Goal: Task Accomplishment & Management: Complete application form

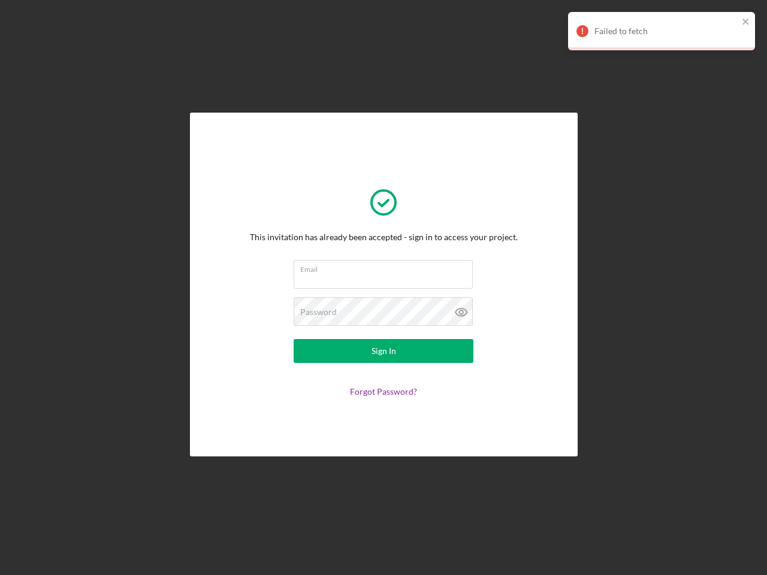
click at [383, 288] on input "Email" at bounding box center [383, 274] width 179 height 29
click at [461, 312] on icon at bounding box center [461, 312] width 30 height 30
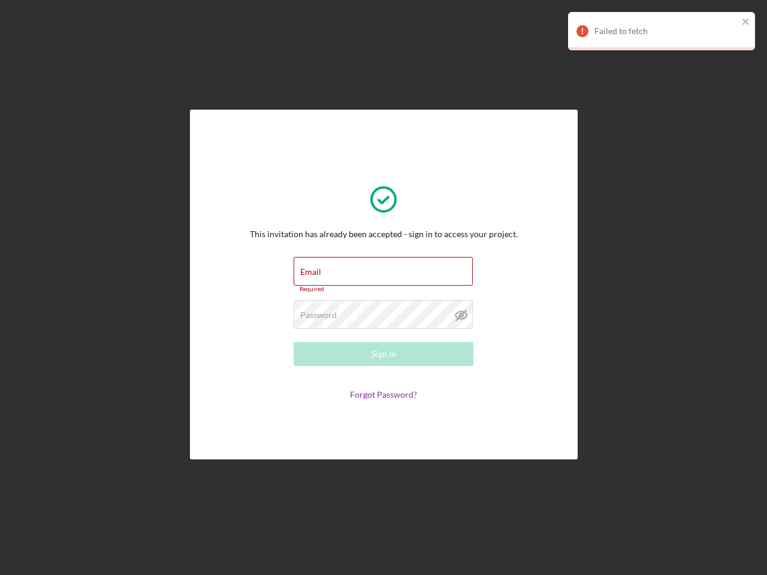
click at [661, 31] on div "Failed to fetch" at bounding box center [666, 31] width 144 height 10
